Goal: Find contact information: Find contact information

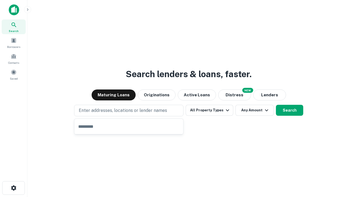
type input "**********"
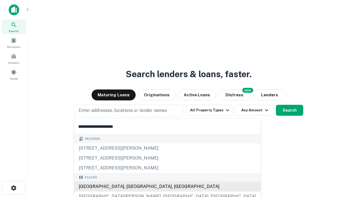
click at [131, 186] on div "Santa Monica, CA, USA" at bounding box center [167, 187] width 186 height 10
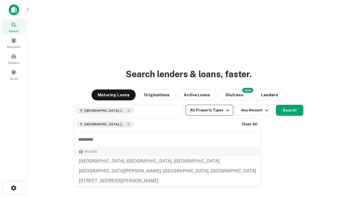
click at [209, 110] on button "All Property Types" at bounding box center [210, 110] width 48 height 11
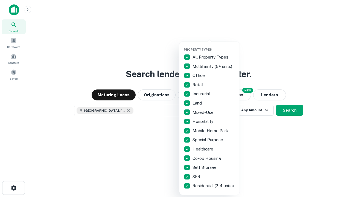
click at [214, 46] on button "button" at bounding box center [214, 46] width 60 height 0
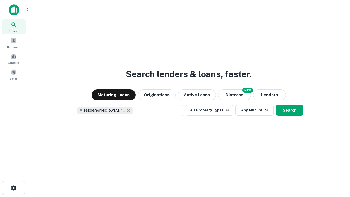
scroll to position [9, 0]
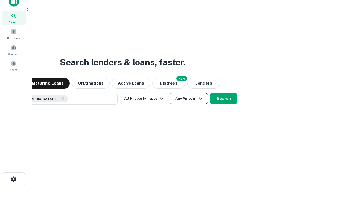
click at [170, 93] on button "Any Amount" at bounding box center [189, 98] width 38 height 11
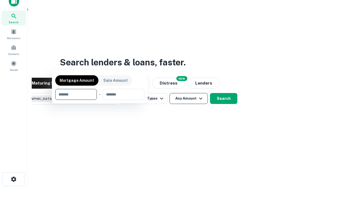
scroll to position [39, 155]
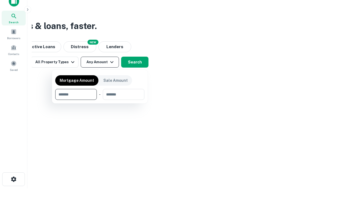
type input "*******"
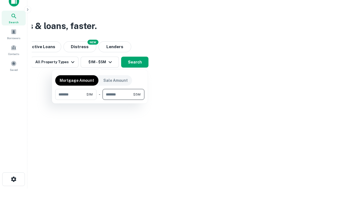
type input "*******"
click at [100, 100] on button "button" at bounding box center [99, 100] width 89 height 0
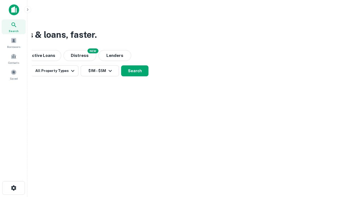
scroll to position [0, 0]
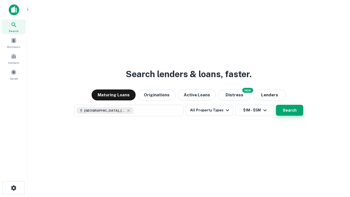
click at [276, 105] on button "Search" at bounding box center [289, 110] width 27 height 11
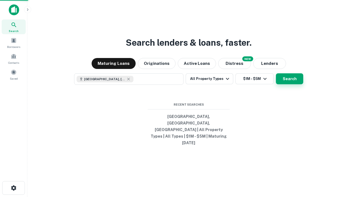
scroll to position [0, 101]
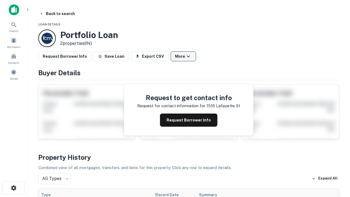
click at [183, 56] on button "More" at bounding box center [183, 56] width 25 height 10
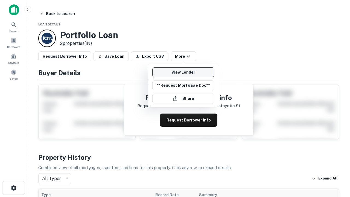
click at [183, 72] on link "View Lender" at bounding box center [183, 72] width 62 height 10
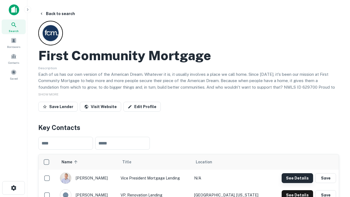
click at [297, 178] on button "See Details" at bounding box center [297, 178] width 31 height 10
click at [13, 188] on icon "button" at bounding box center [13, 188] width 7 height 7
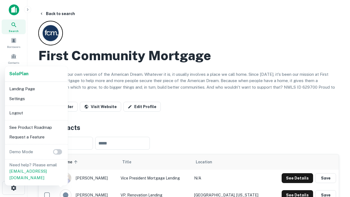
click at [36, 113] on li "Logout" at bounding box center [36, 113] width 59 height 10
